Goal: Transaction & Acquisition: Book appointment/travel/reservation

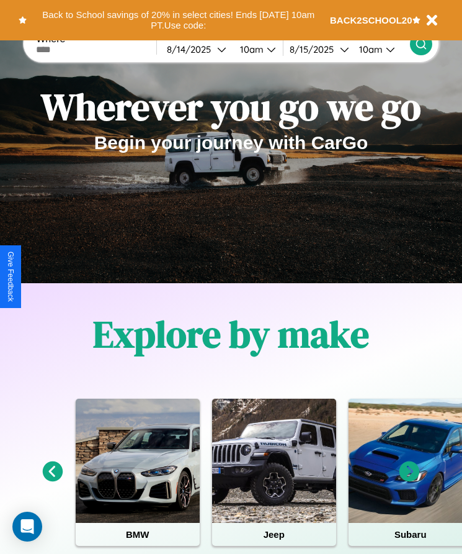
scroll to position [207, 0]
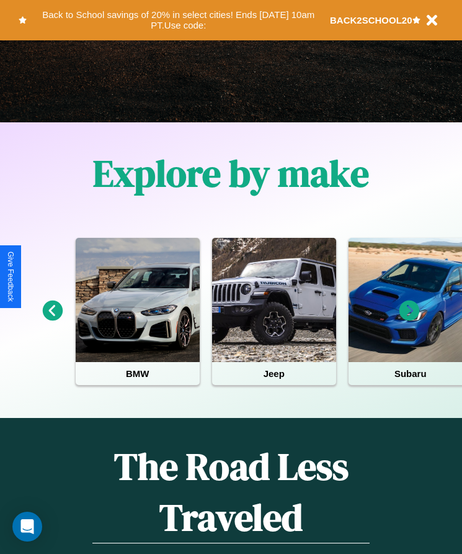
click at [52, 319] on icon at bounding box center [53, 310] width 20 height 20
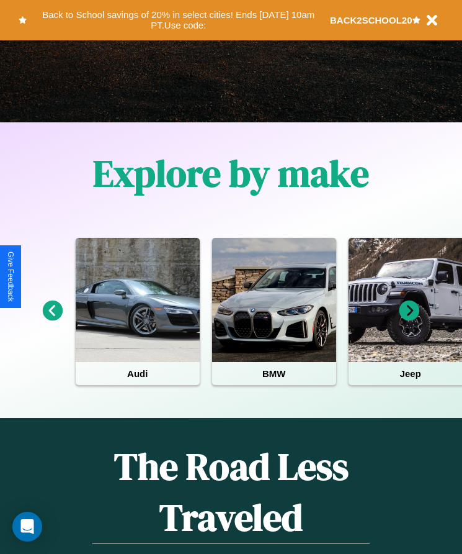
click at [410, 319] on icon at bounding box center [410, 310] width 20 height 20
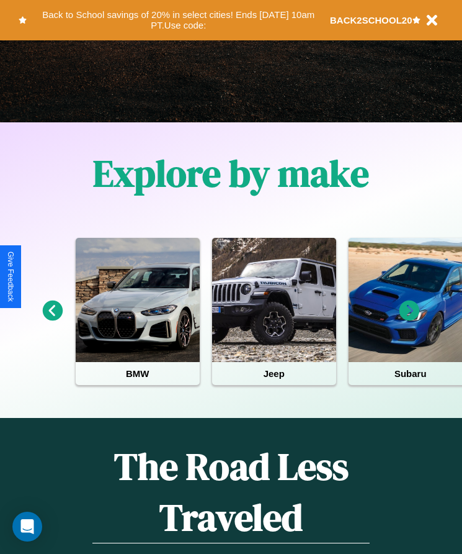
click at [410, 319] on icon at bounding box center [410, 310] width 20 height 20
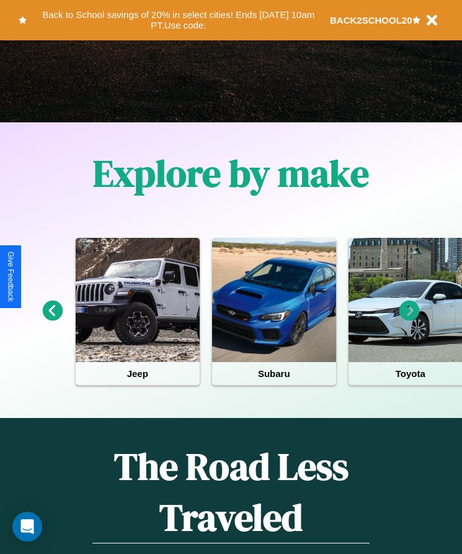
click at [410, 319] on icon at bounding box center [410, 310] width 20 height 20
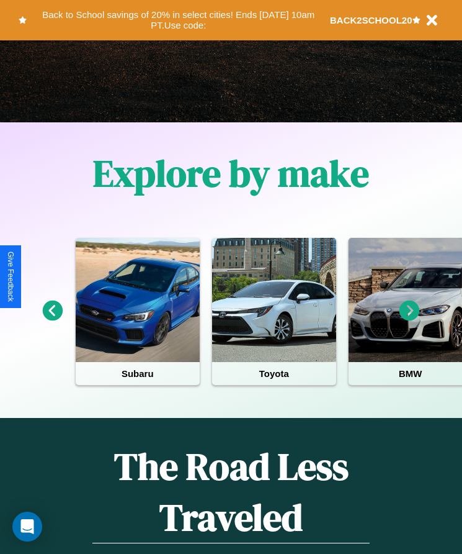
click at [410, 319] on icon at bounding box center [410, 310] width 20 height 20
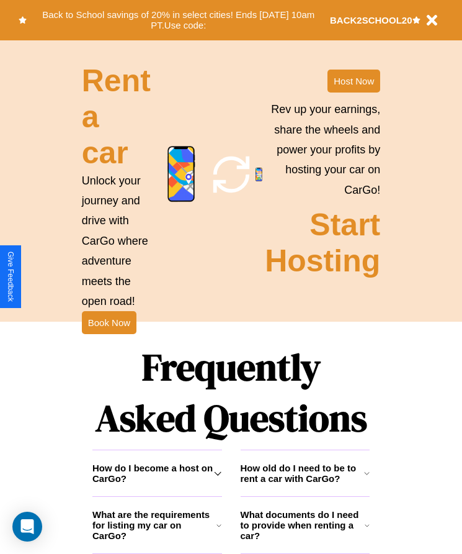
scroll to position [1393, 0]
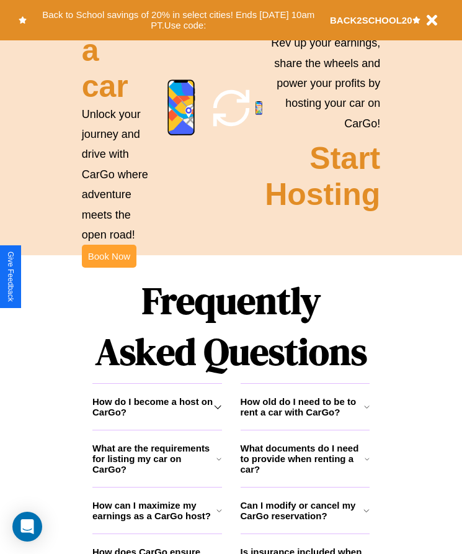
click at [109, 268] on button "Book Now" at bounding box center [109, 256] width 55 height 23
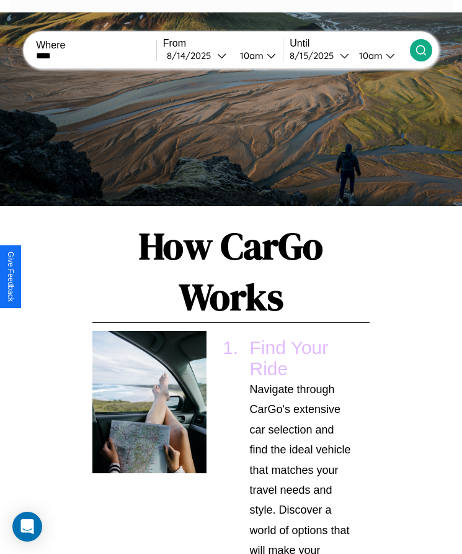
type input "****"
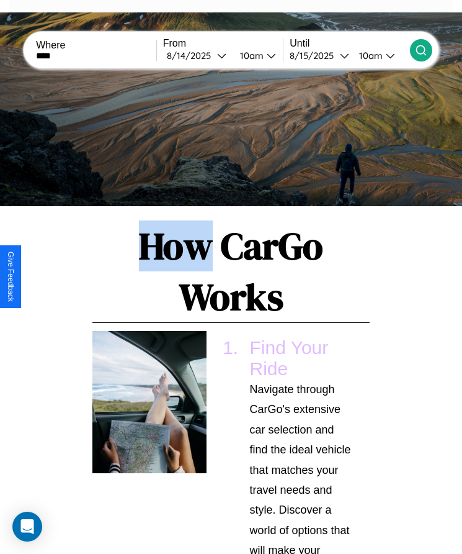
click at [421, 50] on icon at bounding box center [421, 50] width 12 height 12
